Goal: Task Accomplishment & Management: Complete application form

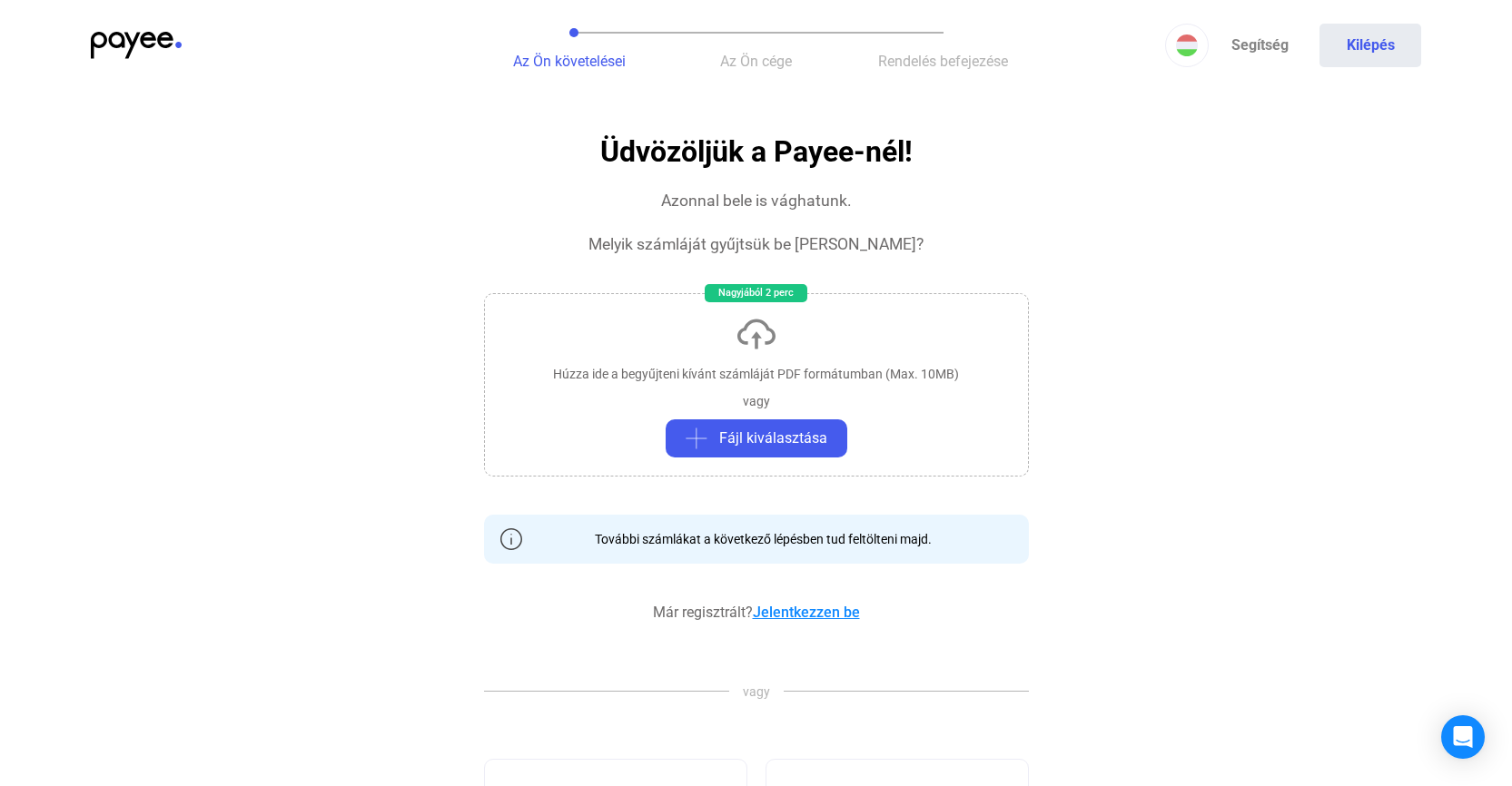
click at [786, 615] on link "Jelentkezzen be" at bounding box center [806, 612] width 108 height 17
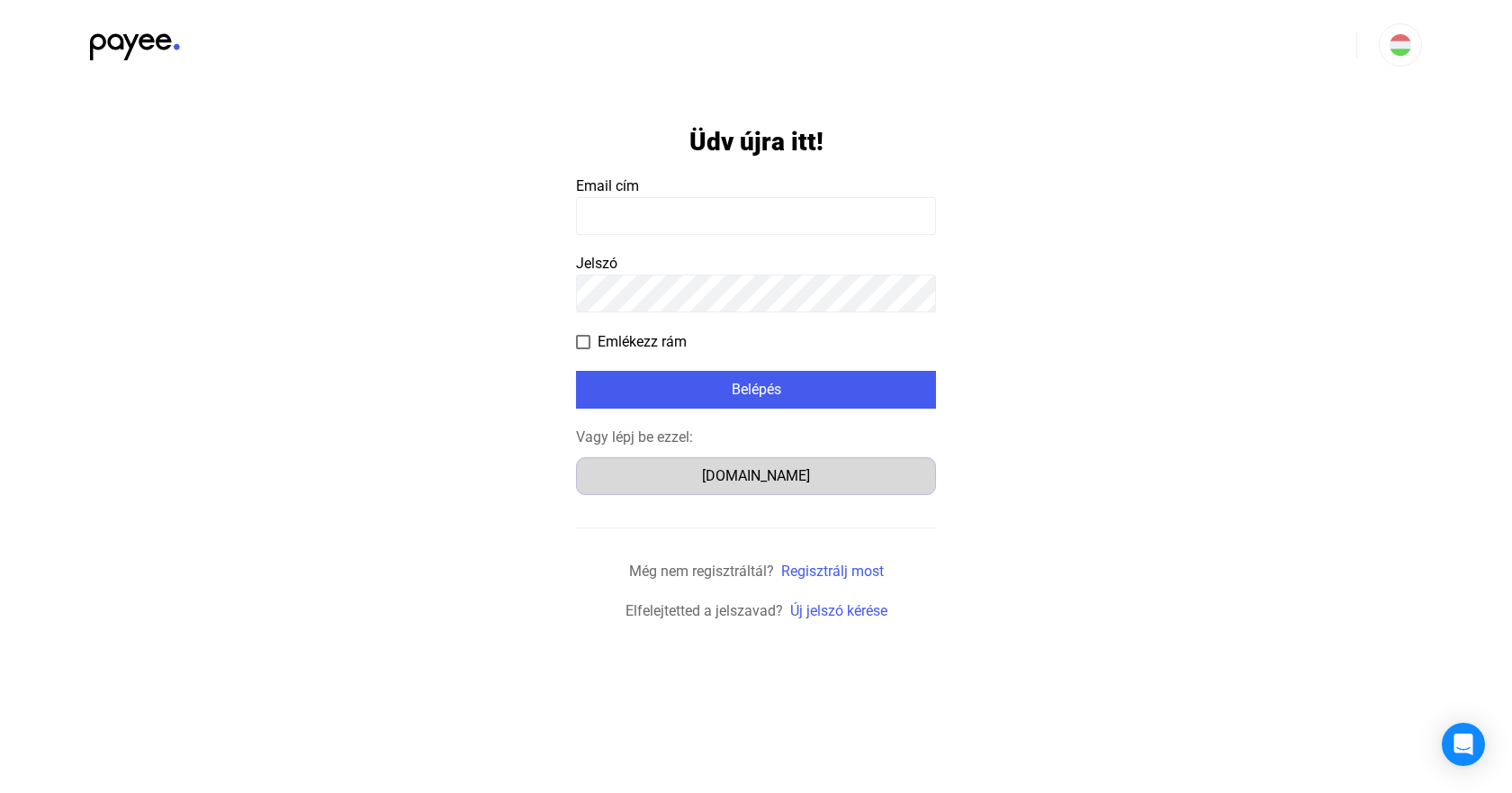
click at [781, 484] on div "Számlázz.hu" at bounding box center [756, 476] width 347 height 22
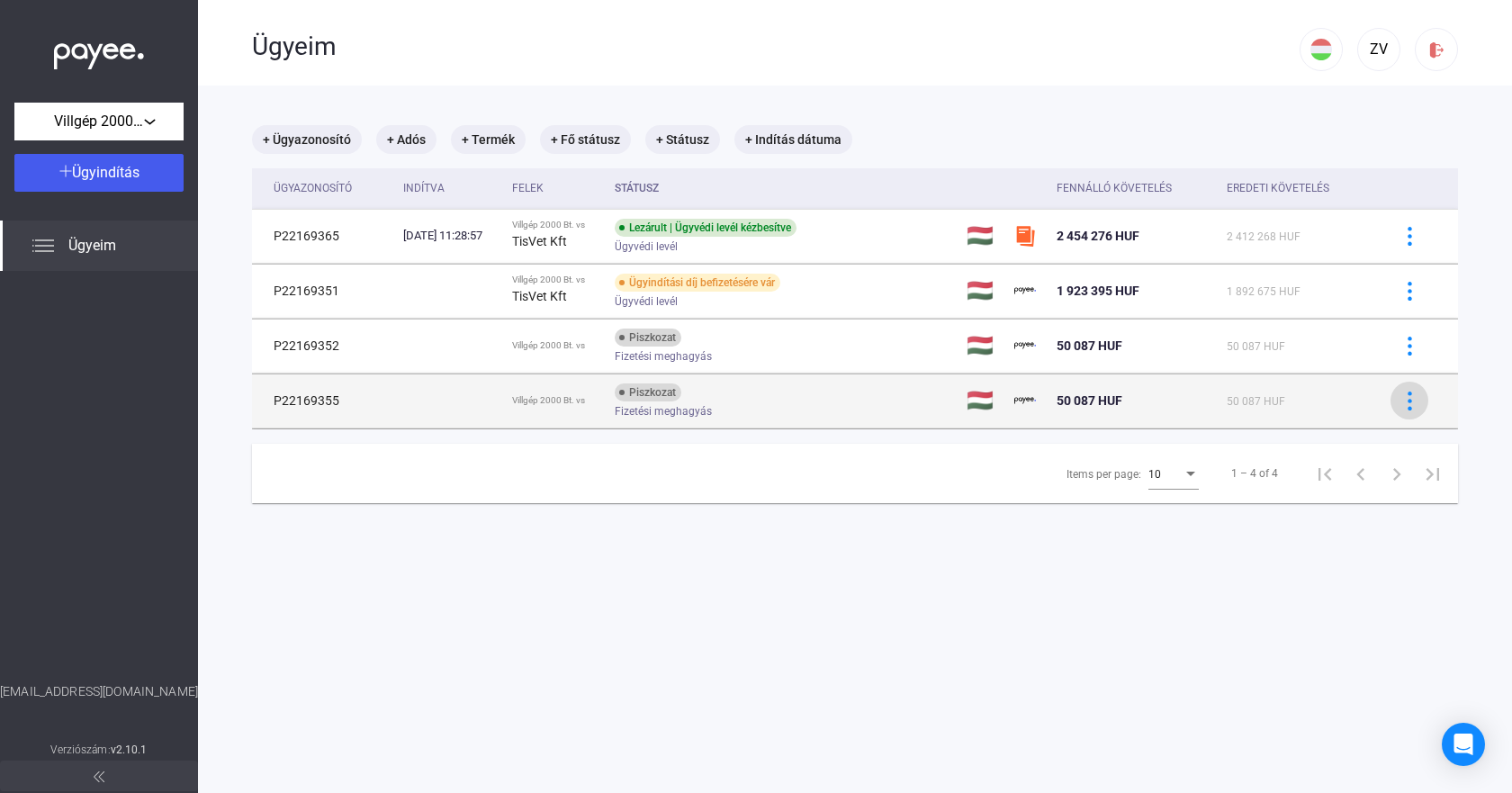
click at [1390, 403] on button at bounding box center [1409, 400] width 38 height 38
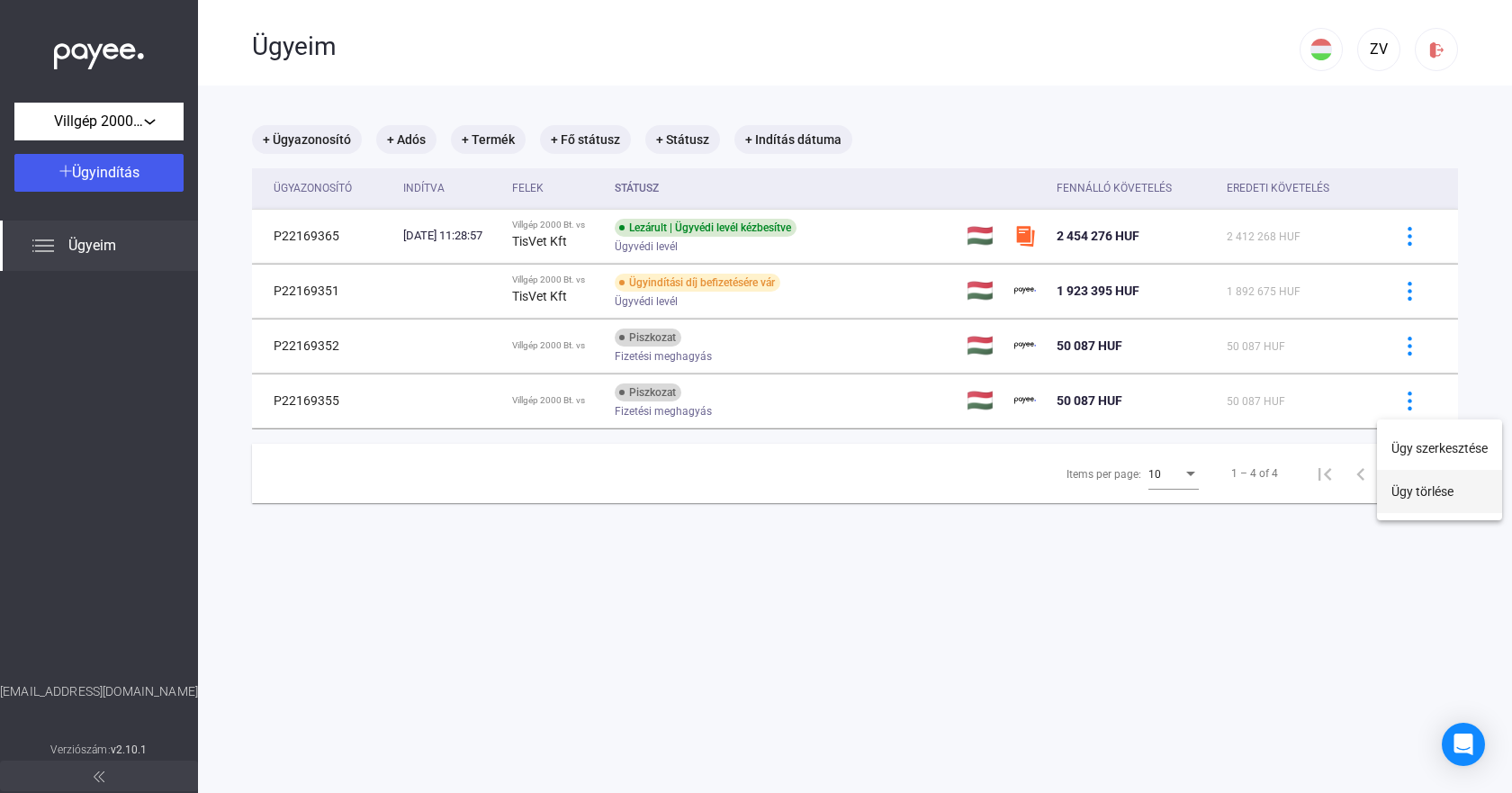
click at [1390, 484] on button "Ügy törlése" at bounding box center [1439, 492] width 126 height 43
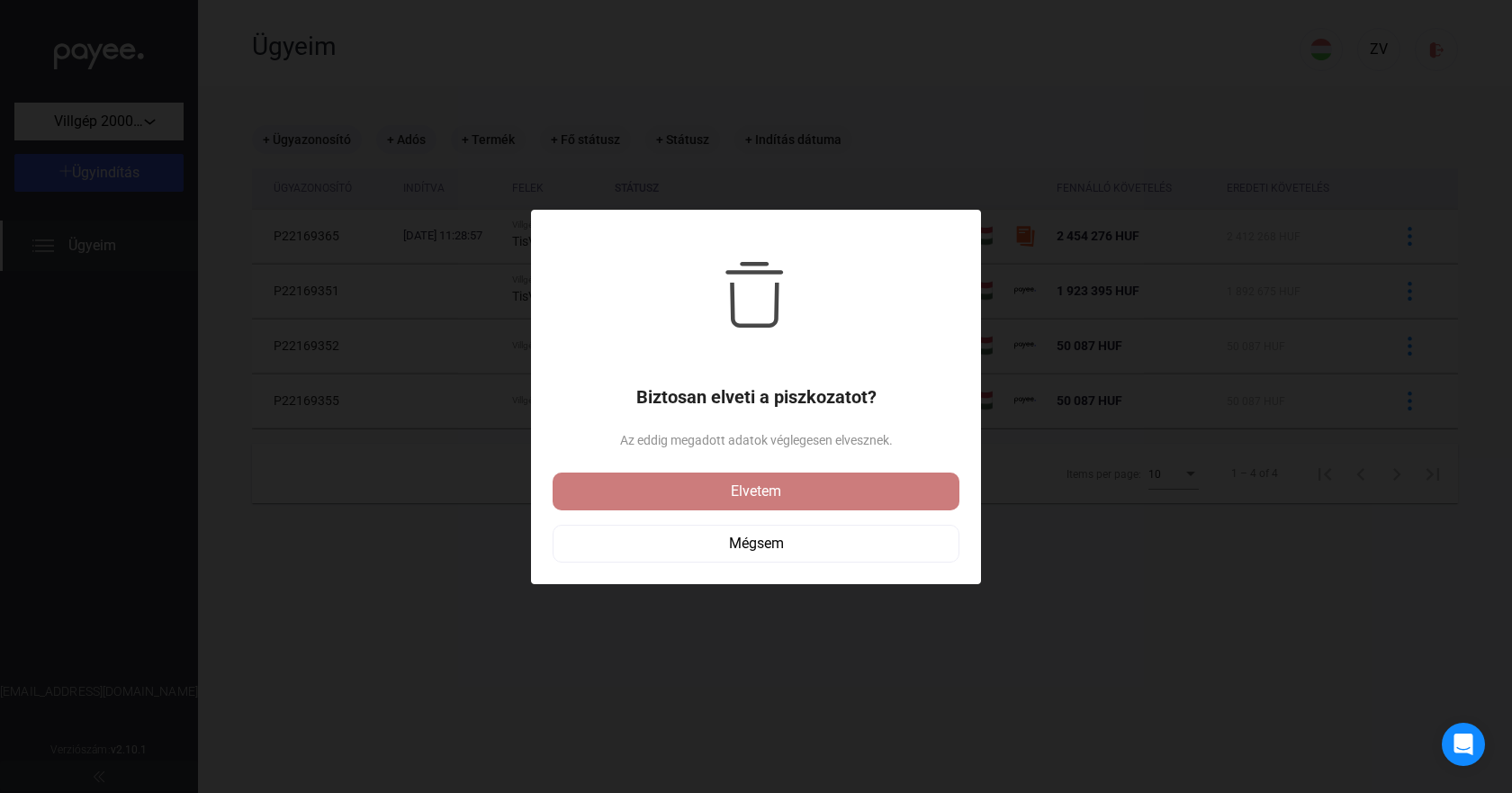
click at [871, 501] on div "Elvetem" at bounding box center [756, 491] width 396 height 22
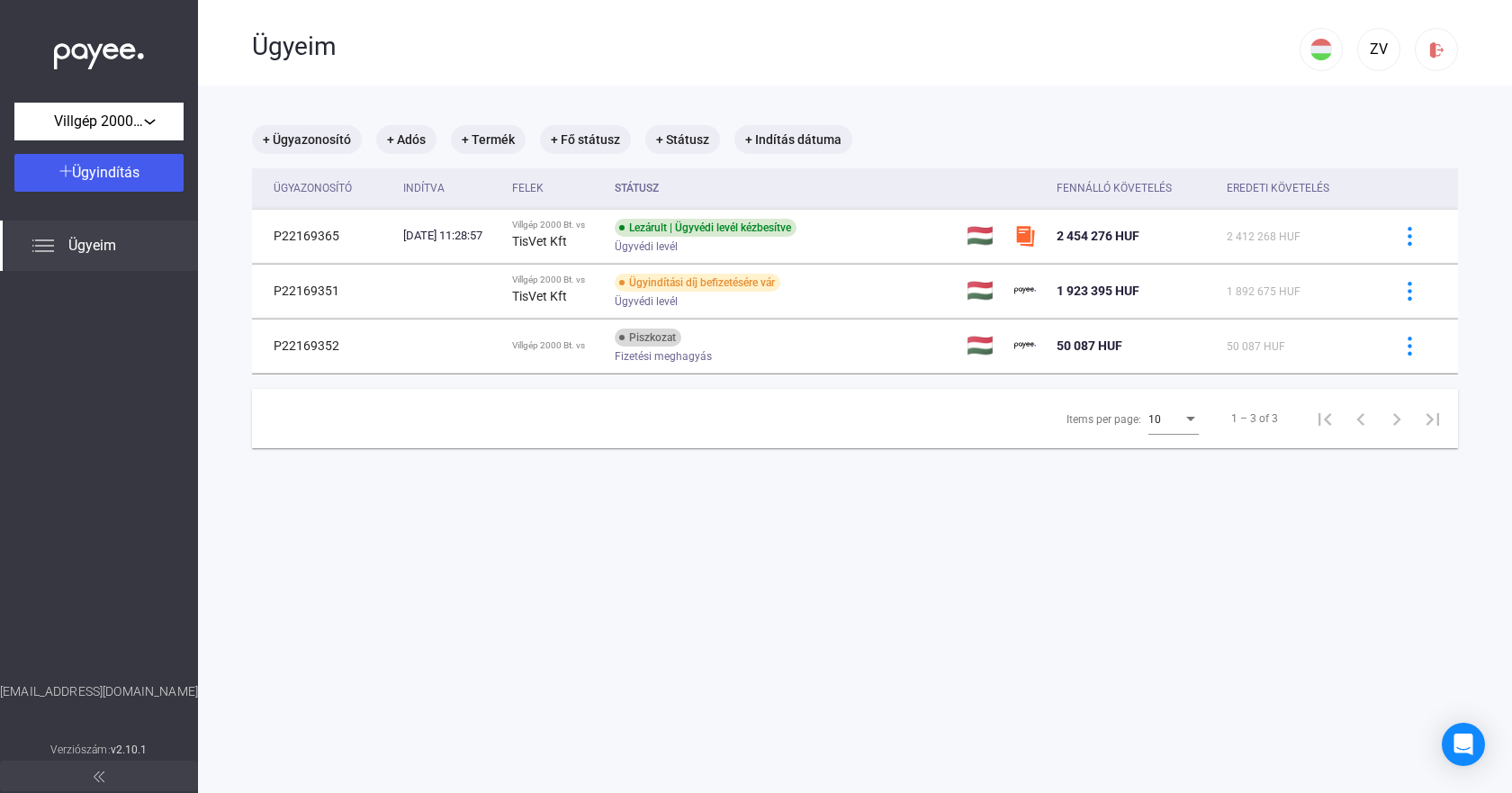
click at [1398, 361] on button at bounding box center [1409, 346] width 38 height 38
click at [1404, 442] on button "Ügy törlése" at bounding box center [1439, 437] width 126 height 43
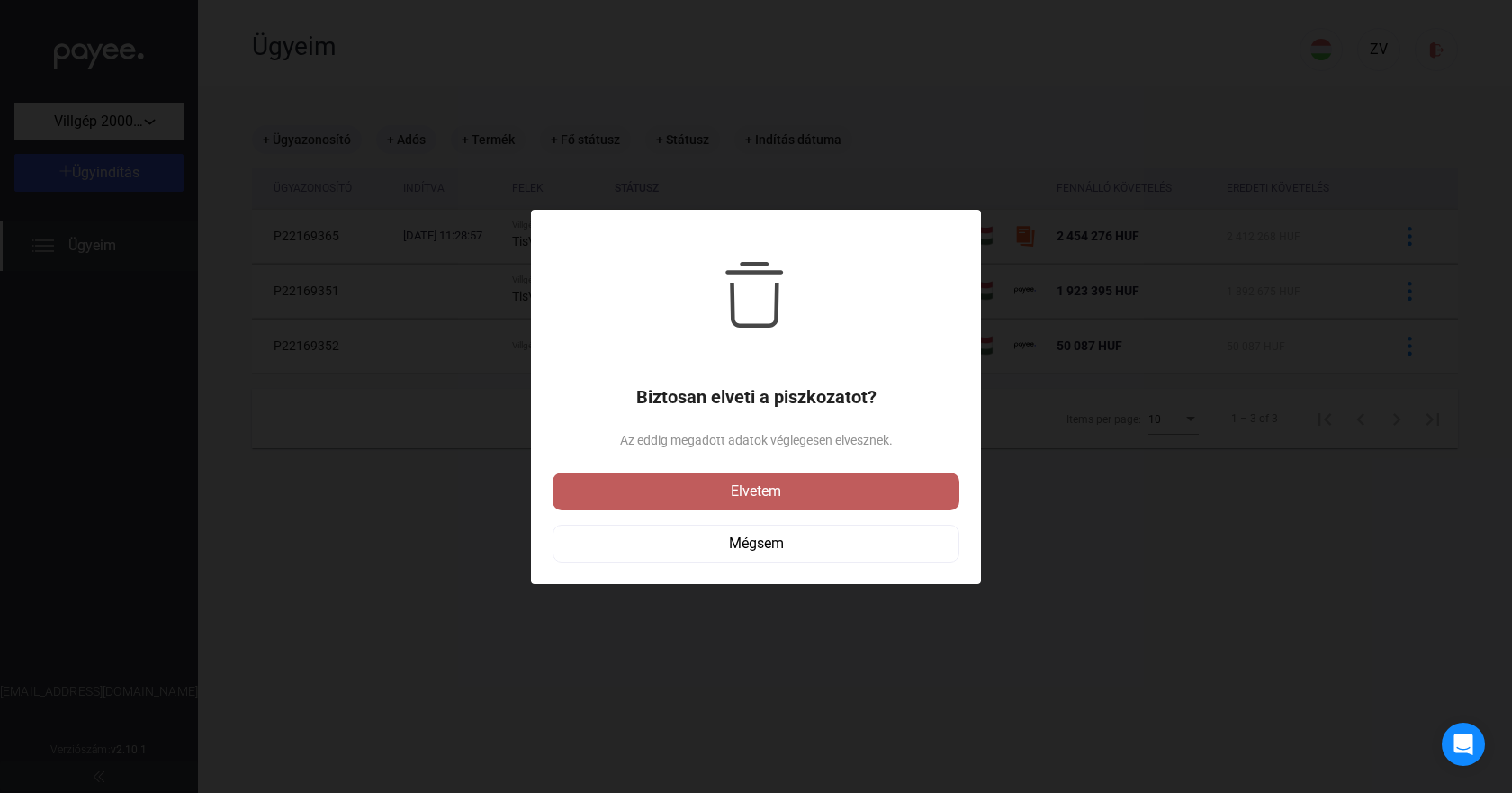
click at [853, 483] on div "Elvetem" at bounding box center [756, 491] width 396 height 22
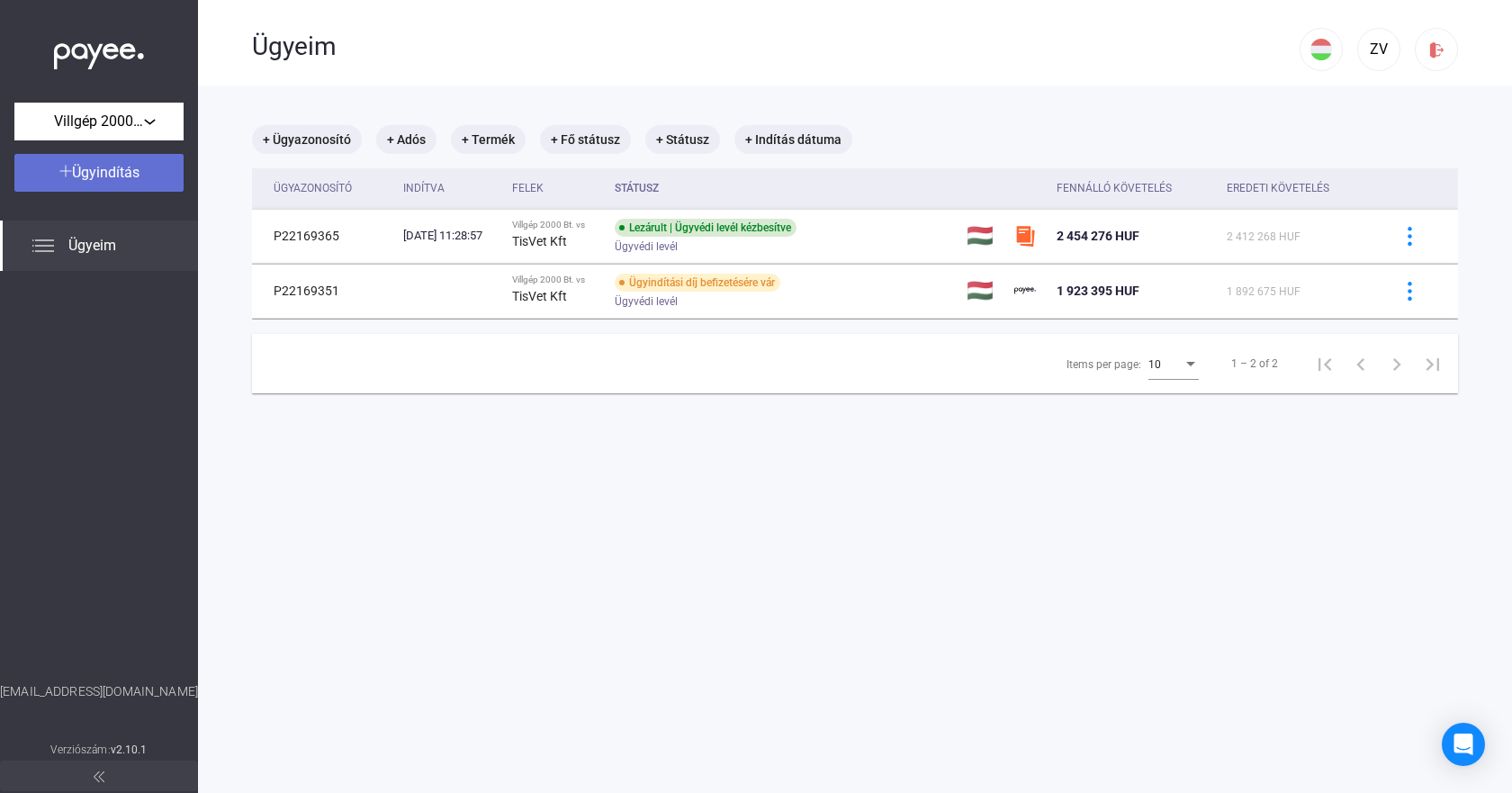
click at [87, 172] on span "Ügyindítás" at bounding box center [106, 173] width 68 height 17
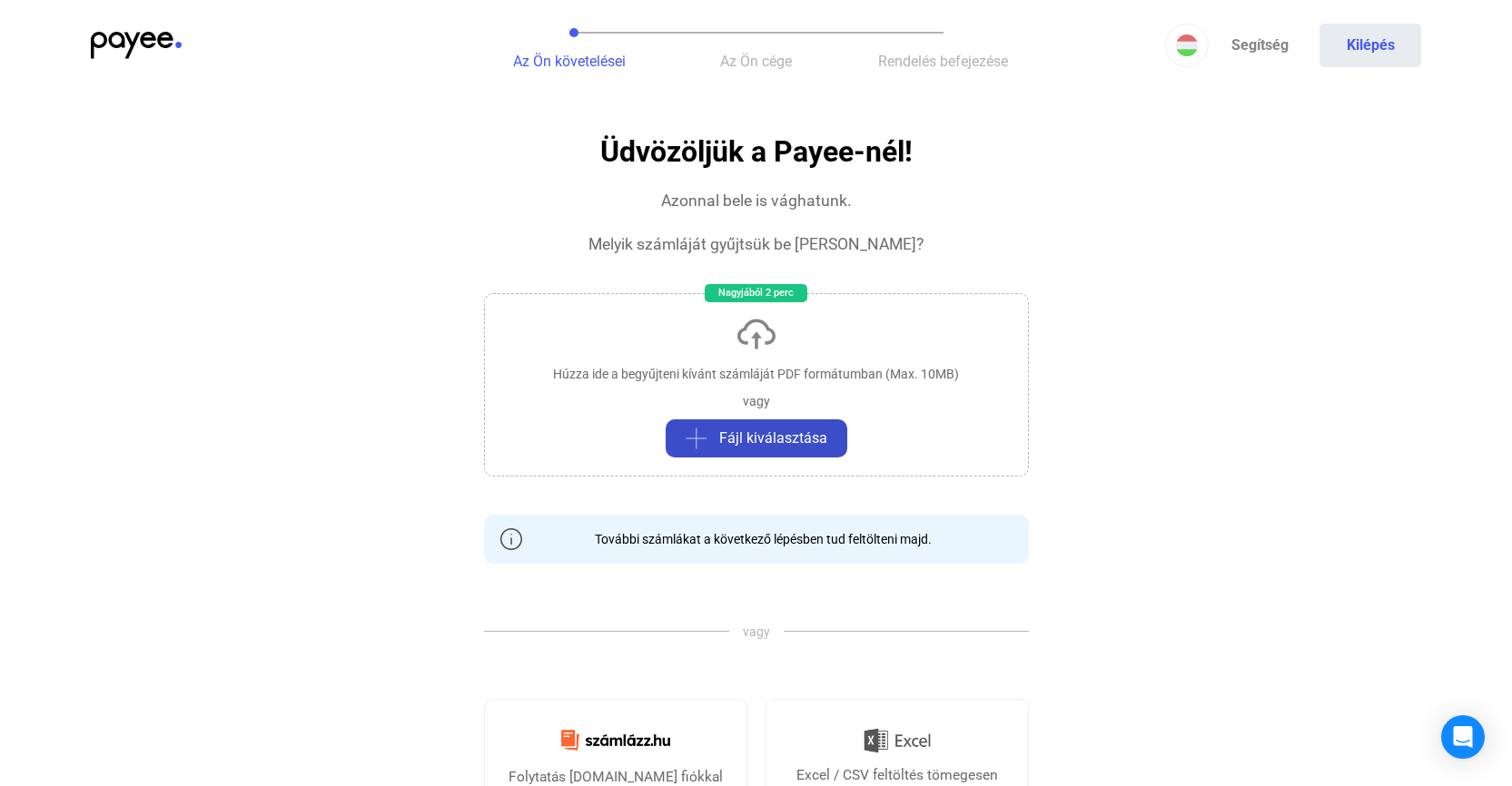
click at [766, 436] on span "Fájl kiválasztása" at bounding box center [772, 438] width 108 height 22
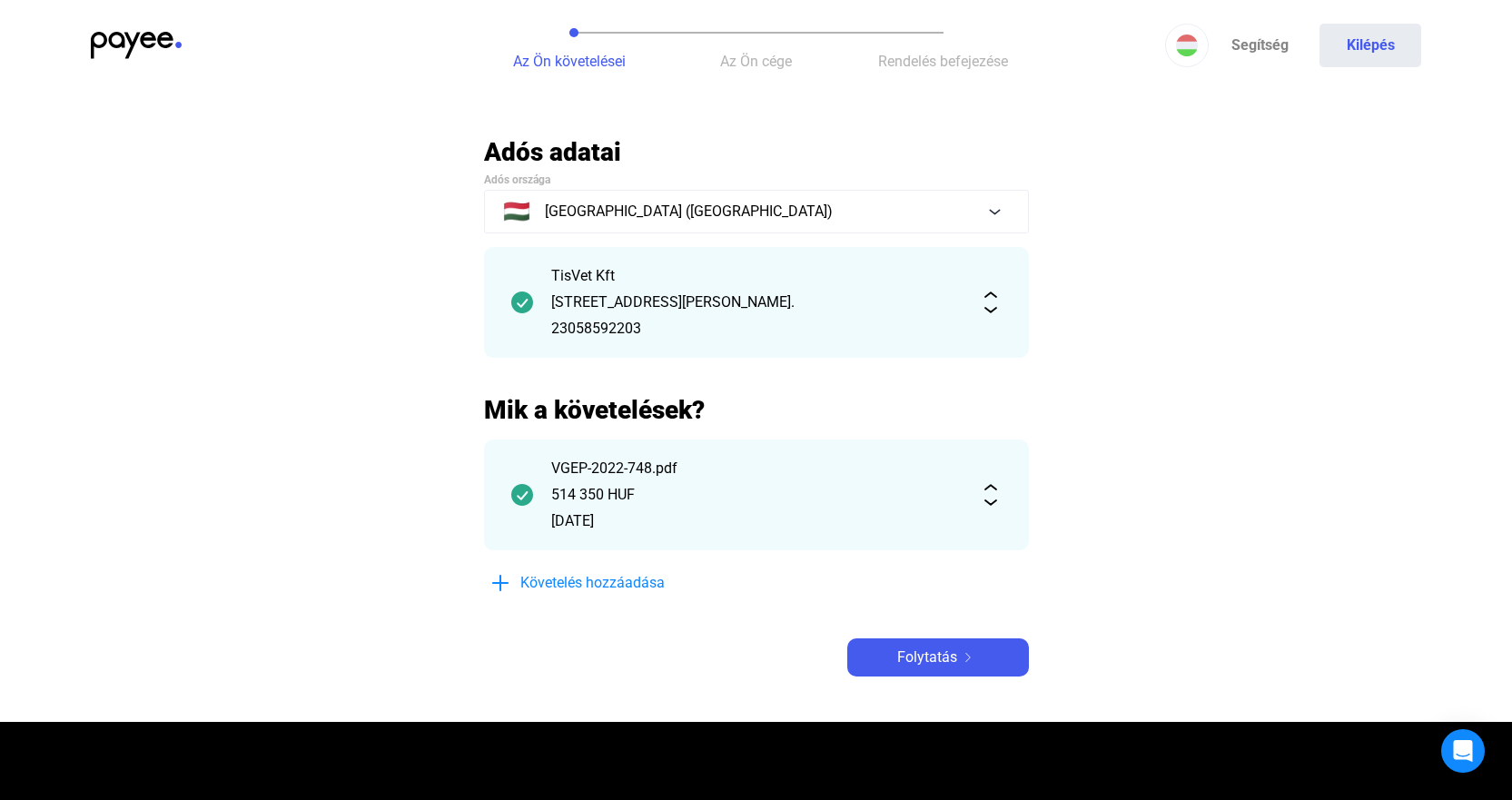
click at [993, 502] on img at bounding box center [990, 494] width 22 height 22
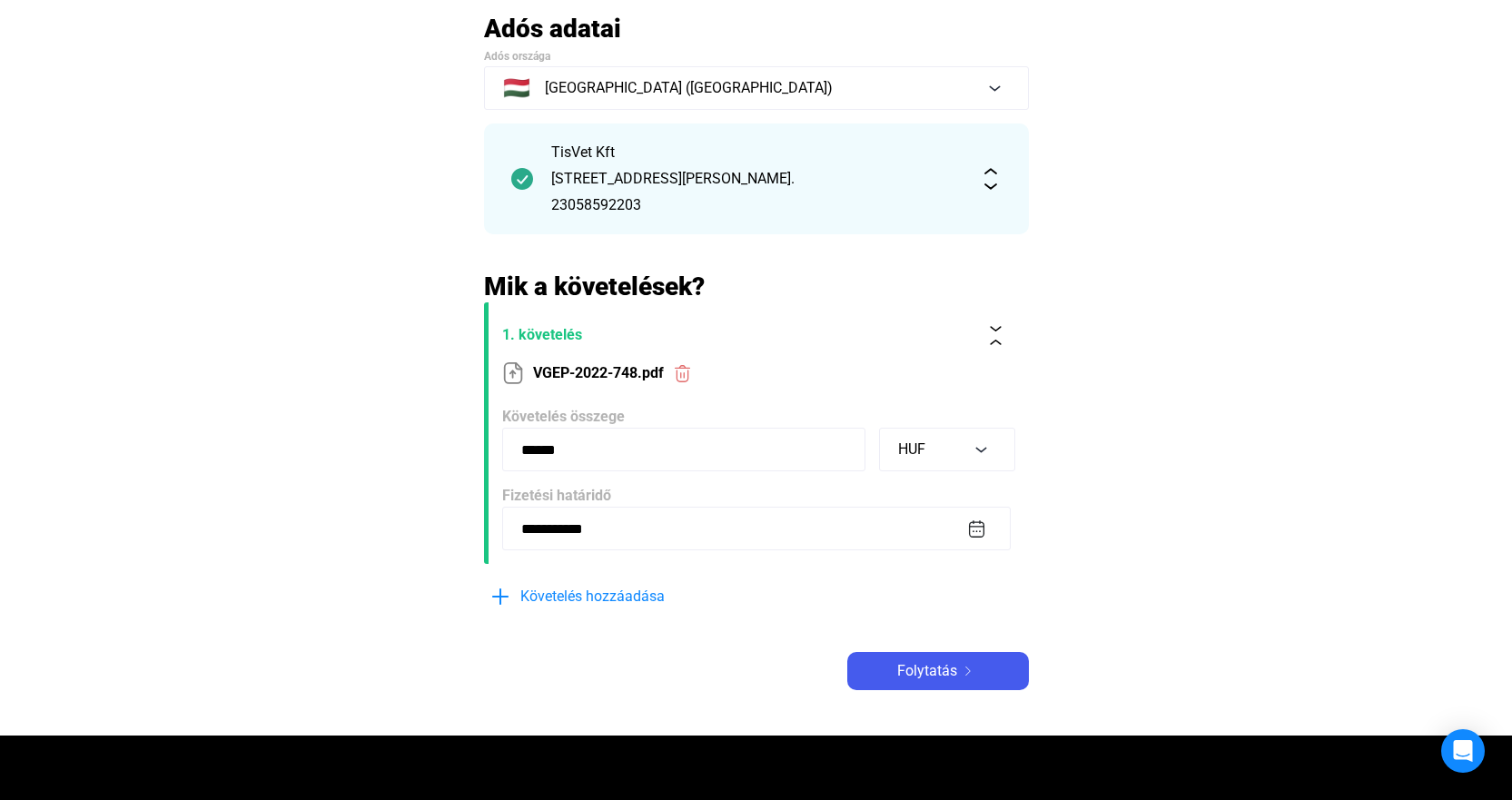
scroll to position [272, 0]
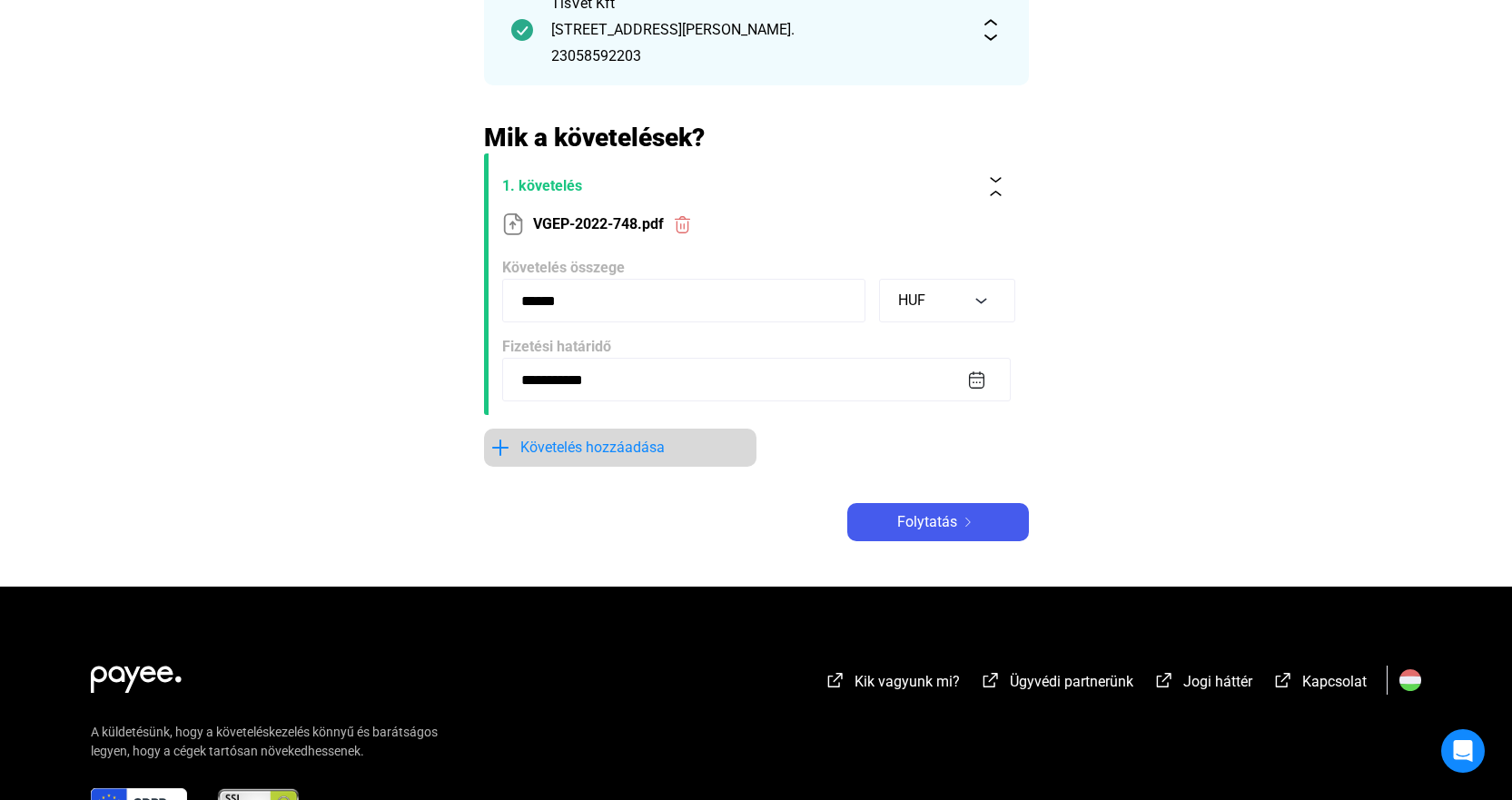
click at [605, 455] on span "Követelés hozzáadása" at bounding box center [592, 448] width 145 height 22
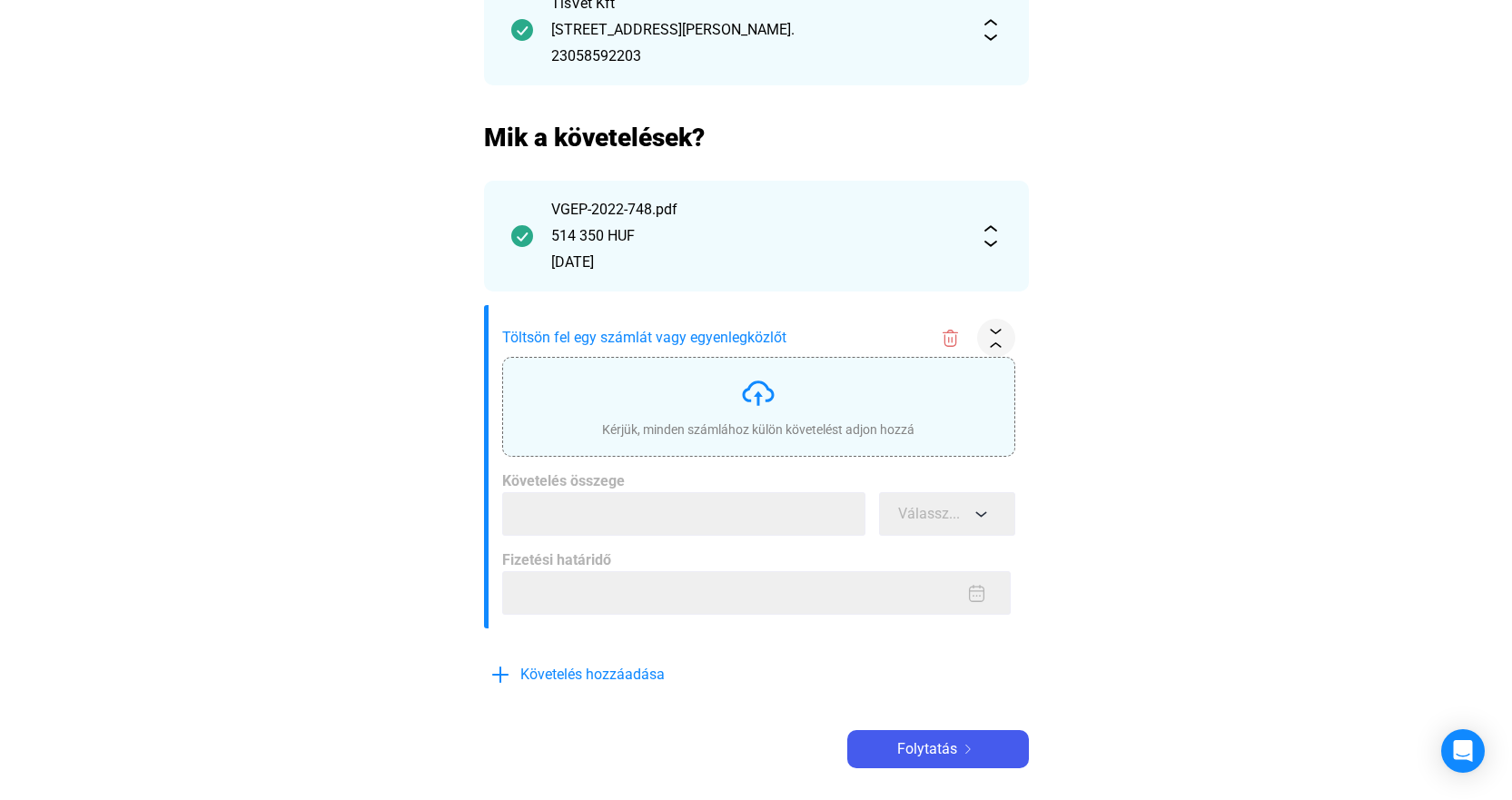
click at [777, 372] on div "Kérjük, minden számlához külön követelést adjon hozzá" at bounding box center [758, 407] width 513 height 100
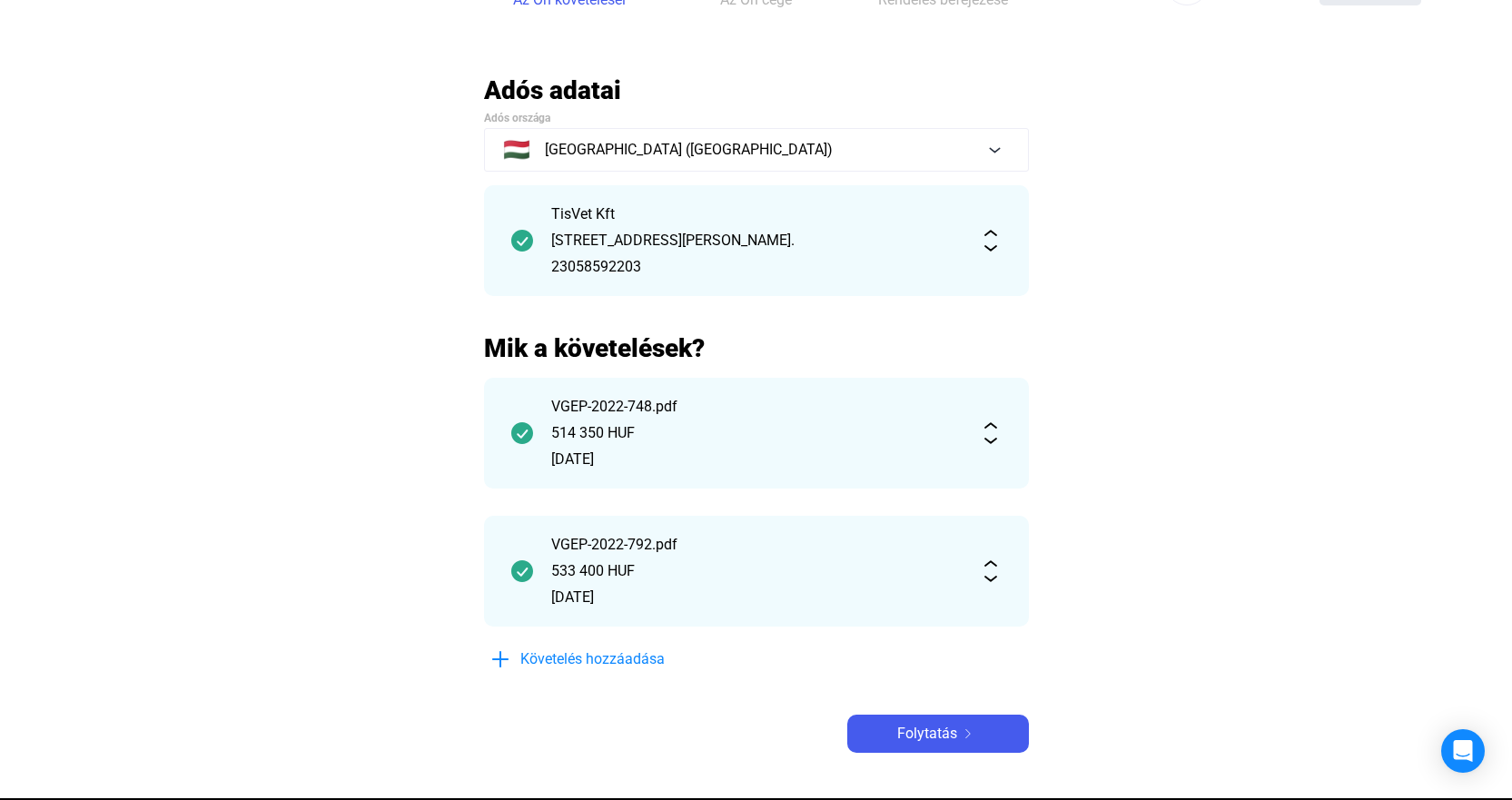
scroll to position [90, 0]
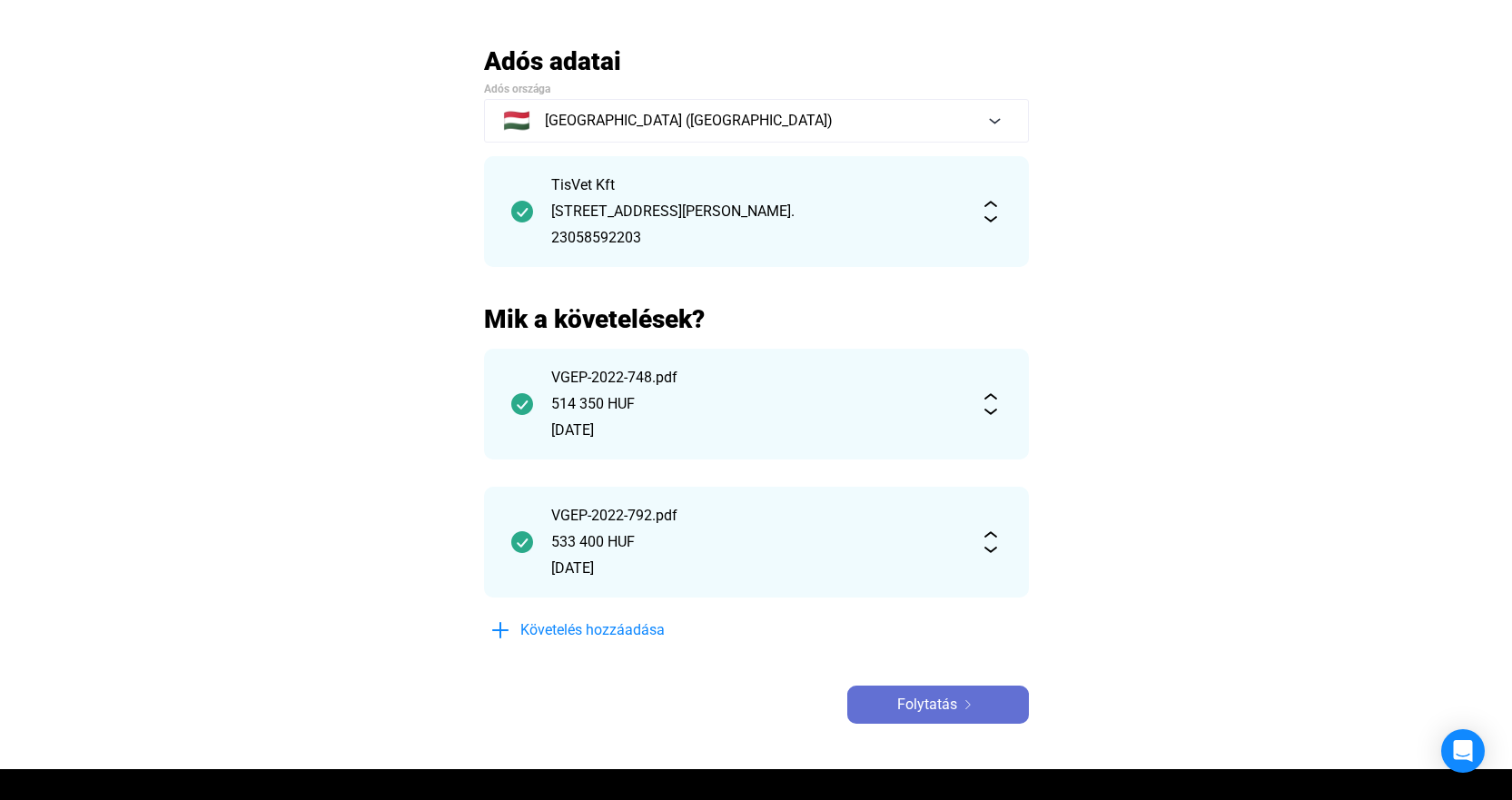
click at [945, 692] on button "Folytatás" at bounding box center [938, 705] width 182 height 38
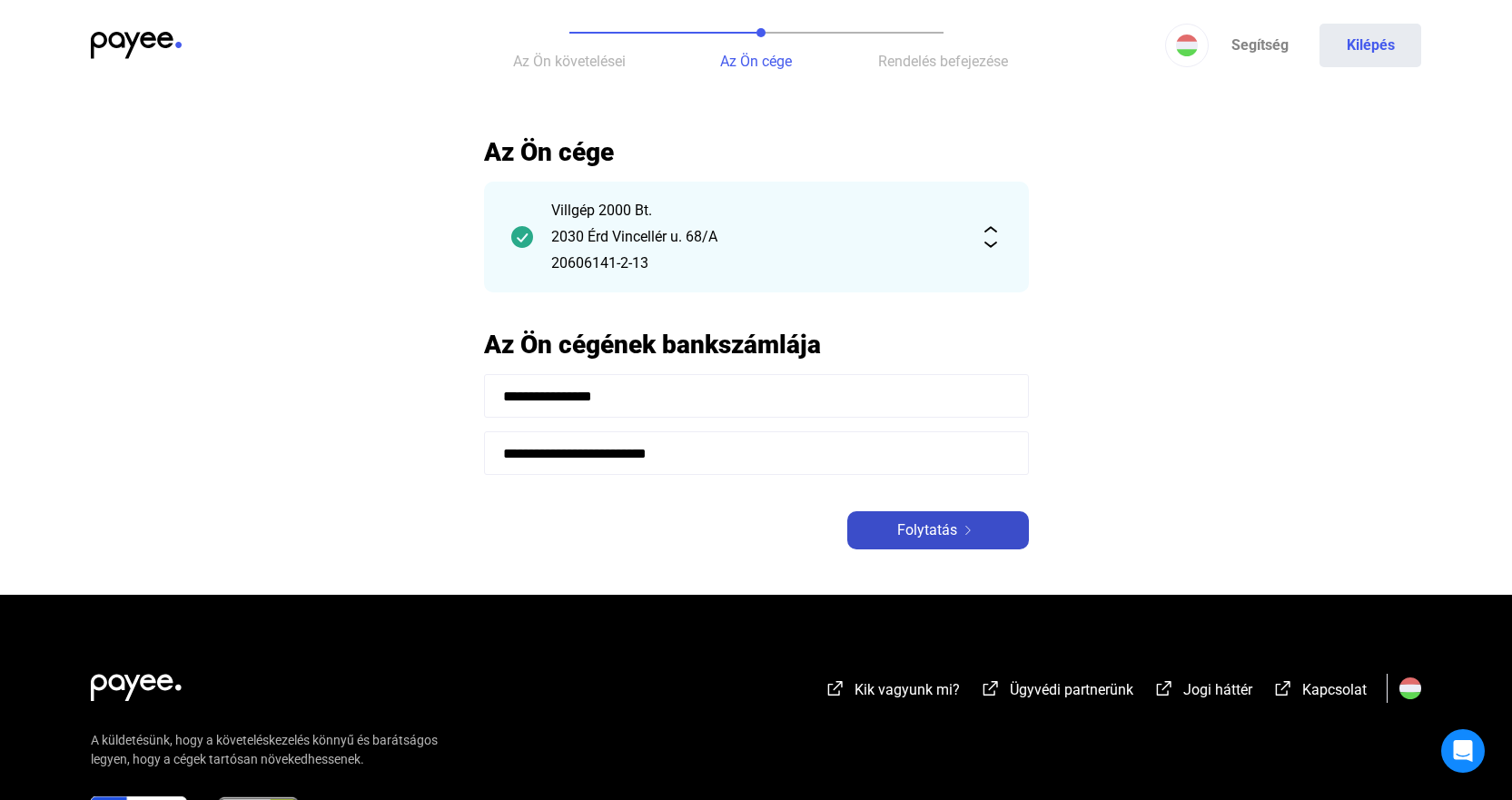
click at [1001, 537] on div "Folytatás" at bounding box center [937, 530] width 170 height 22
